Goal: Find specific page/section: Find specific page/section

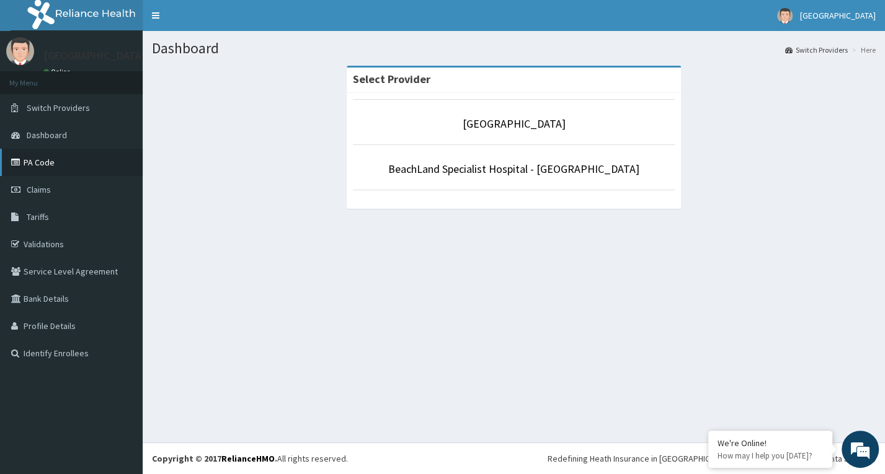
click at [41, 164] on link "PA Code" at bounding box center [71, 162] width 143 height 27
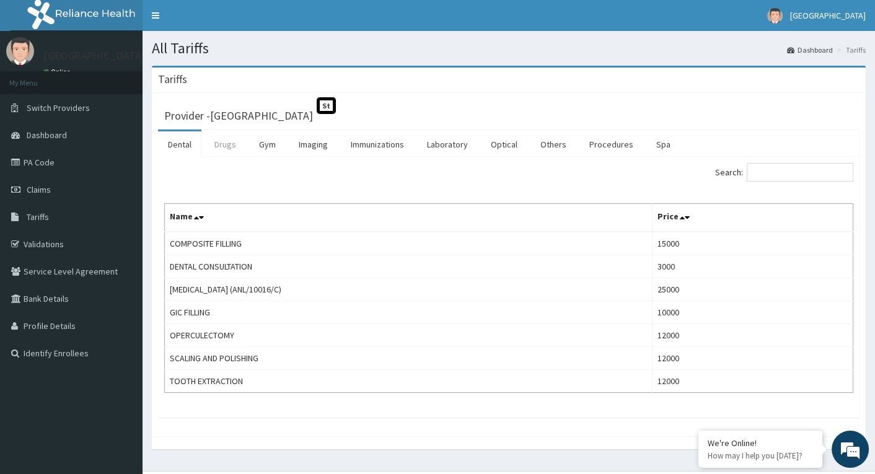
click at [229, 144] on link "Drugs" at bounding box center [226, 144] width 42 height 26
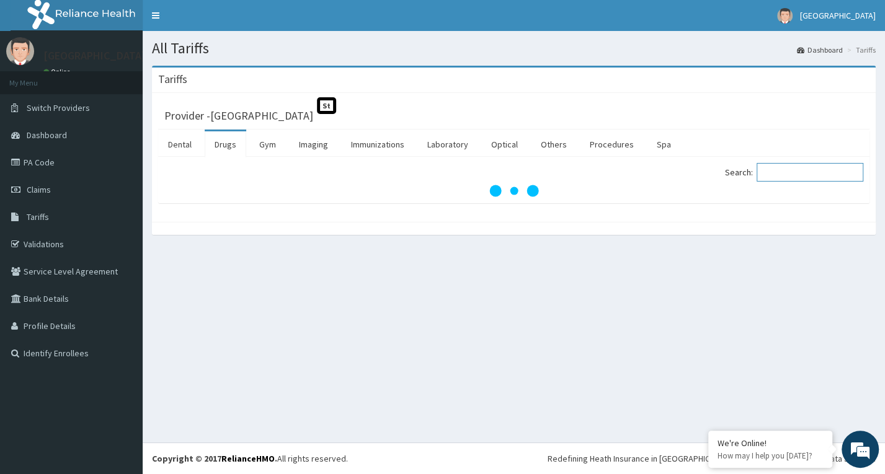
click at [782, 176] on input "Search:" at bounding box center [809, 172] width 107 height 19
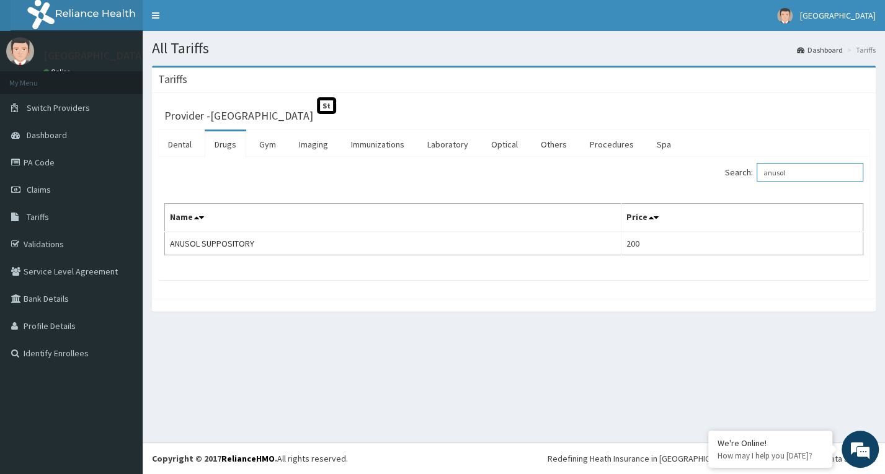
type input "anusol"
